Goal: Task Accomplishment & Management: Manage account settings

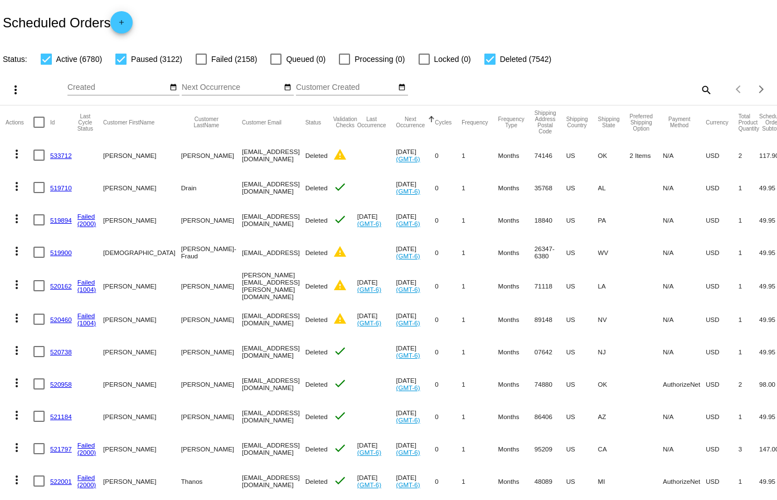
click at [700, 88] on mat-icon "search" at bounding box center [705, 89] width 13 height 17
drag, startPoint x: 666, startPoint y: 80, endPoint x: 632, endPoint y: 86, distance: 34.5
click at [633, 86] on input "Search" at bounding box center [616, 87] width 194 height 9
paste input "803792"
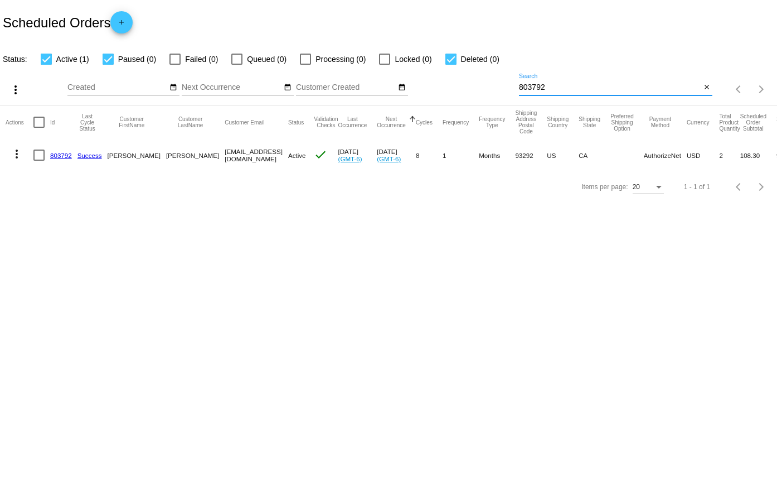
type input "803792"
click at [60, 157] on link "803792" at bounding box center [61, 155] width 22 height 7
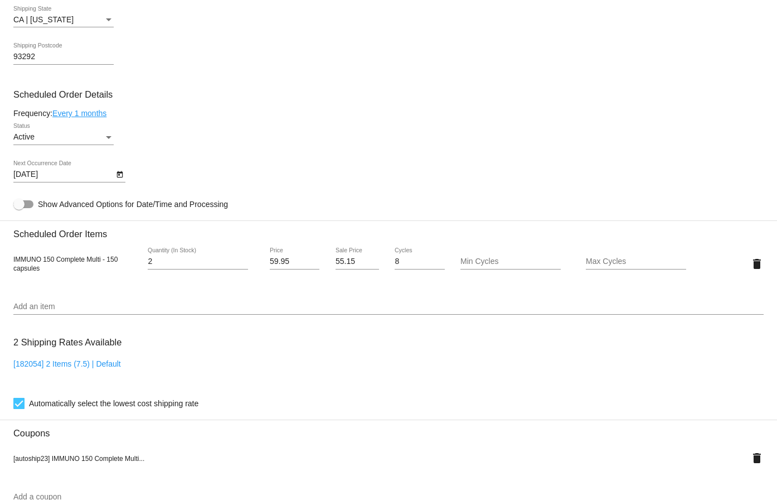
scroll to position [558, 0]
click at [117, 175] on icon "Open calendar" at bounding box center [120, 173] width 8 height 13
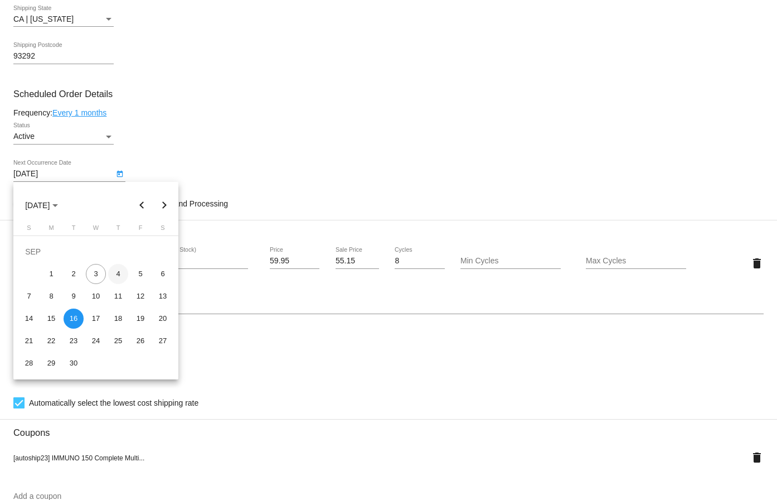
click at [114, 269] on div "4" at bounding box center [118, 274] width 20 height 20
type input "[DATE]"
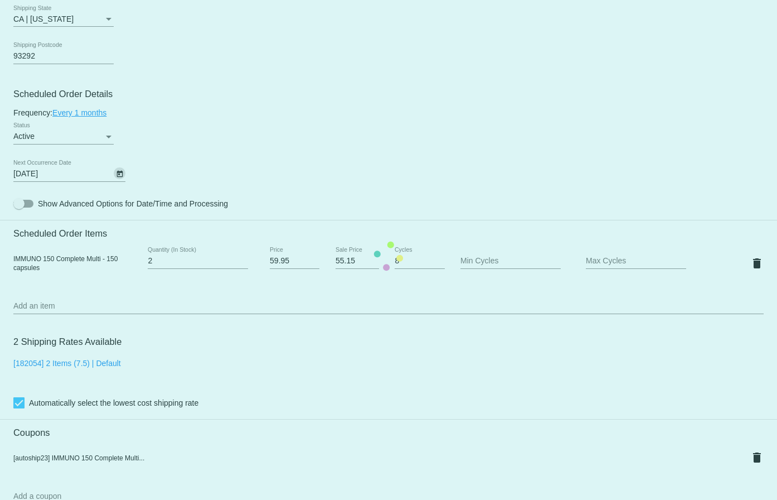
scroll to position [891, 0]
